Goal: Task Accomplishment & Management: Use online tool/utility

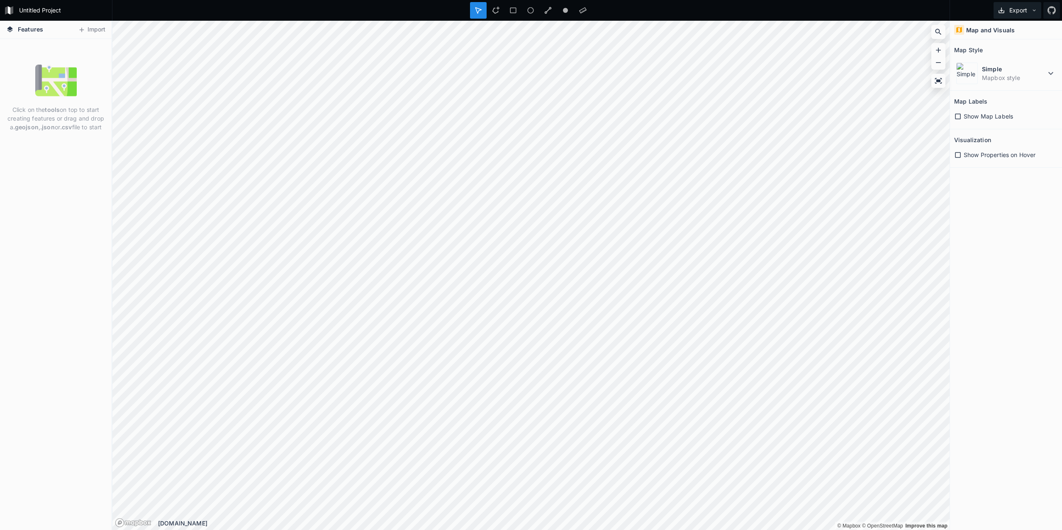
click at [1007, 8] on button "Export" at bounding box center [1017, 10] width 48 height 17
click at [88, 28] on button "Import" at bounding box center [92, 29] width 36 height 13
click at [997, 68] on dt "Simple" at bounding box center [1014, 69] width 64 height 9
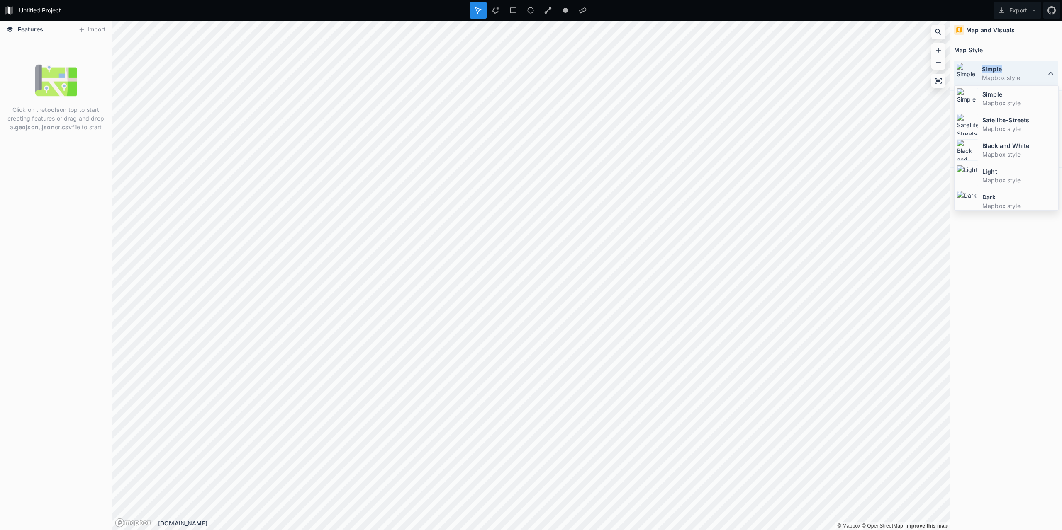
click at [997, 68] on dt "Simple" at bounding box center [1014, 69] width 64 height 9
click at [1061, 311] on div "Map and Visuals Map Style Simple Mapbox style Simple Mapbox style Satellite-Str…" at bounding box center [1006, 276] width 112 height 510
click at [988, 63] on div "Simple Mapbox style" at bounding box center [1006, 74] width 104 height 26
click at [1004, 333] on div "Map and Visuals Map Style Simple Mapbox style Simple Mapbox style Satellite-Str…" at bounding box center [1006, 276] width 112 height 510
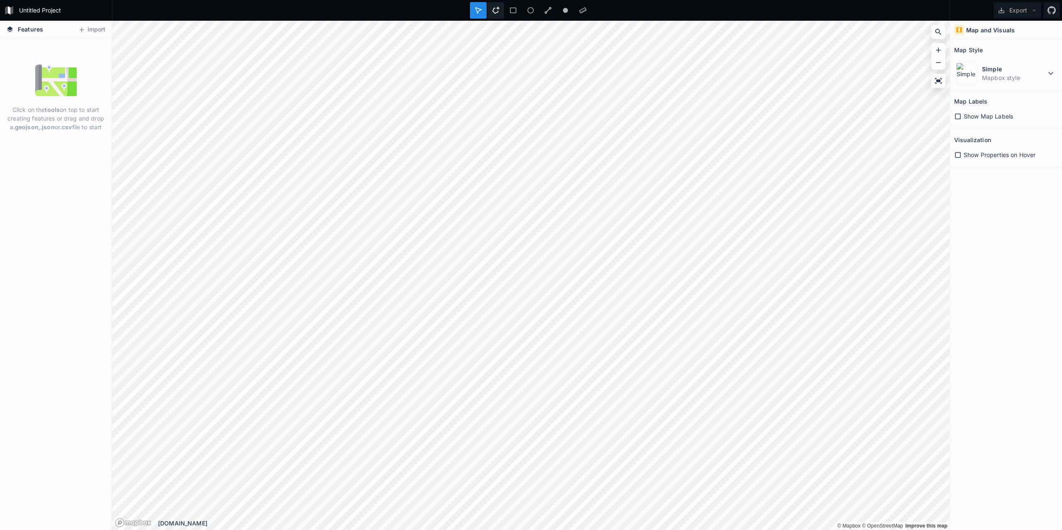
click at [495, 9] on icon at bounding box center [495, 10] width 7 height 7
click at [65, 109] on p "Click on the tools on top to start creating features or drag and drop a .geojso…" at bounding box center [55, 118] width 99 height 26
click at [92, 31] on button "Import" at bounding box center [92, 29] width 36 height 13
click at [24, 95] on div "Click on the tools on top to start creating features or drag and drop a .geojso…" at bounding box center [56, 98] width 112 height 76
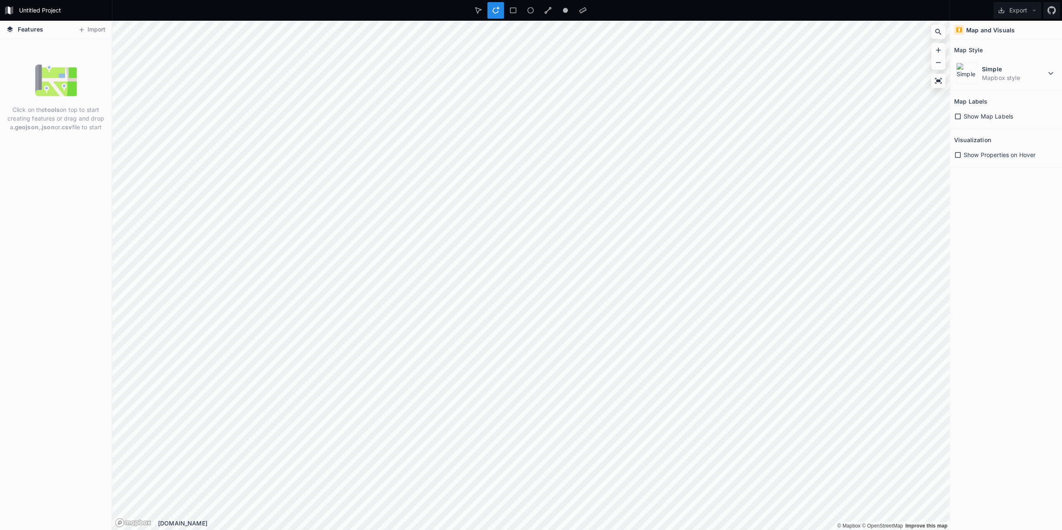
click at [23, 27] on span "Features" at bounding box center [30, 29] width 25 height 9
click at [27, 9] on form "Untitled Project" at bounding box center [63, 10] width 94 height 12
click at [51, 63] on img at bounding box center [55, 80] width 41 height 41
